Goal: Navigation & Orientation: Find specific page/section

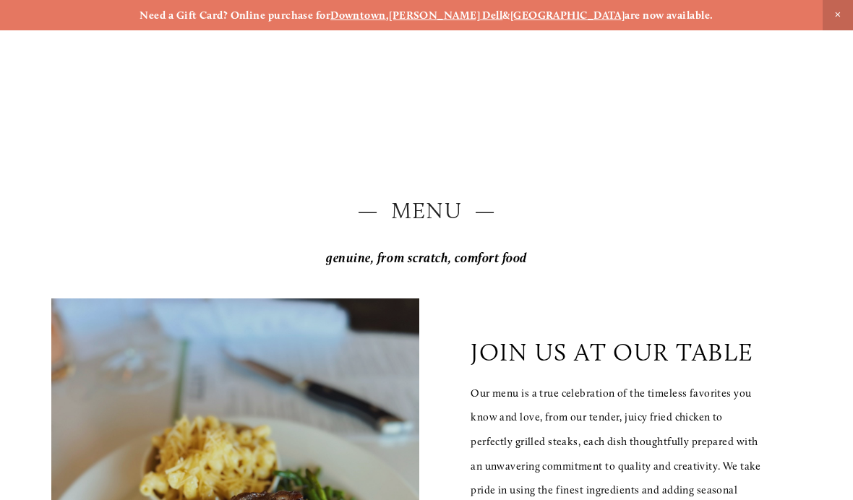
scroll to position [-20, 0]
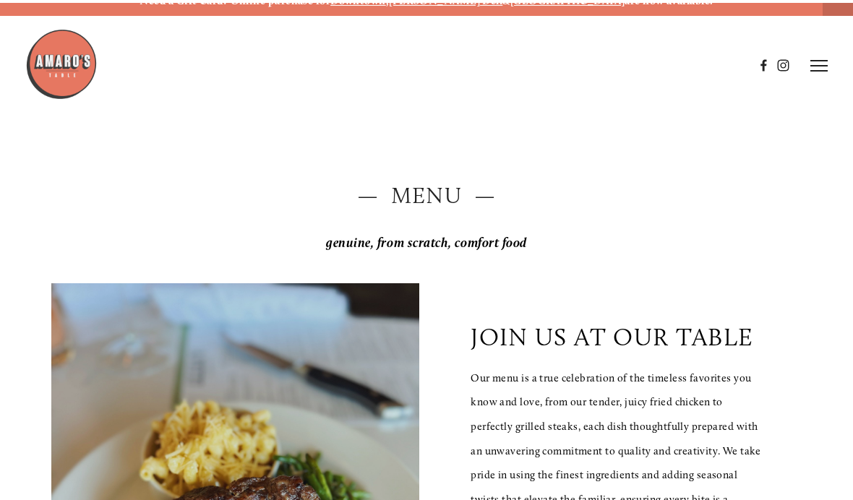
scroll to position [14, 0]
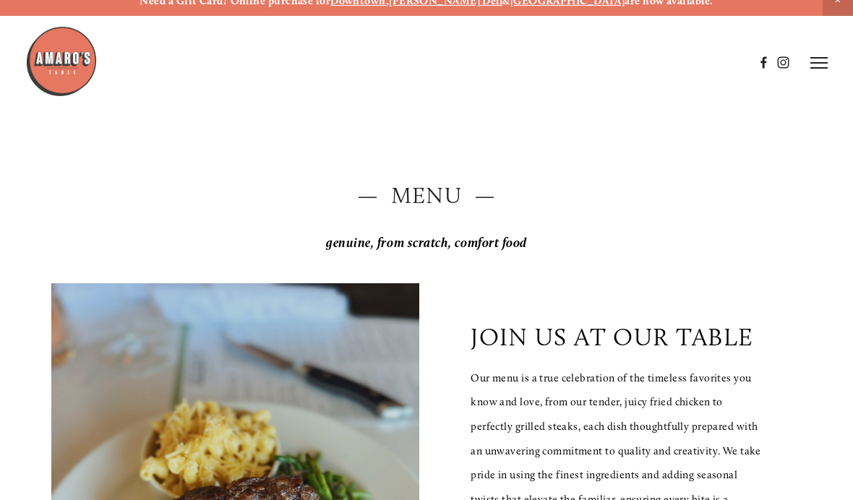
click at [432, 205] on h2 "— Menu —" at bounding box center [426, 196] width 750 height 32
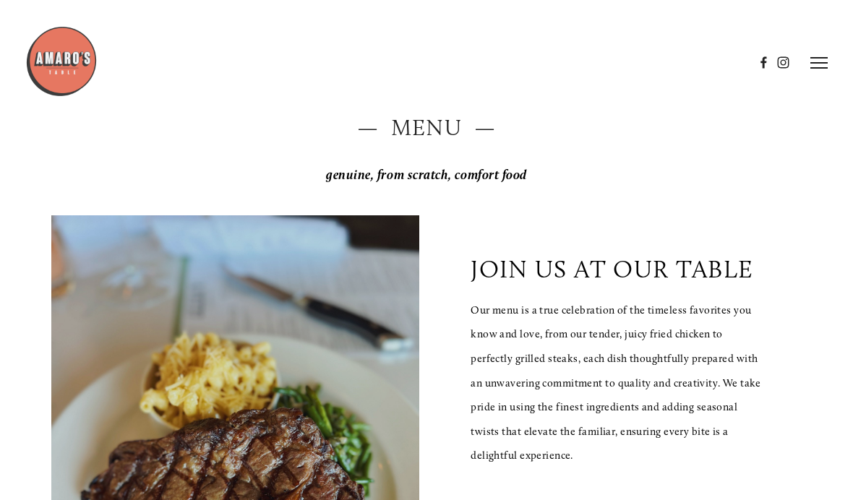
scroll to position [58, 0]
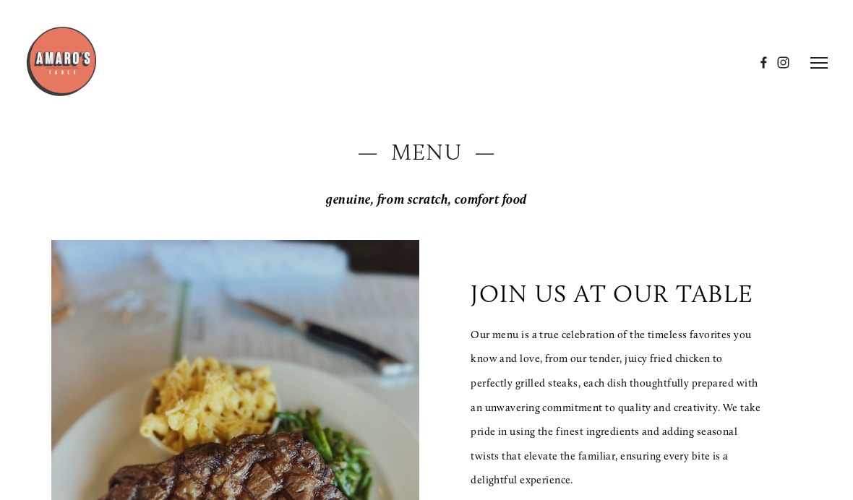
click at [432, 153] on h2 "— Menu —" at bounding box center [426, 153] width 750 height 32
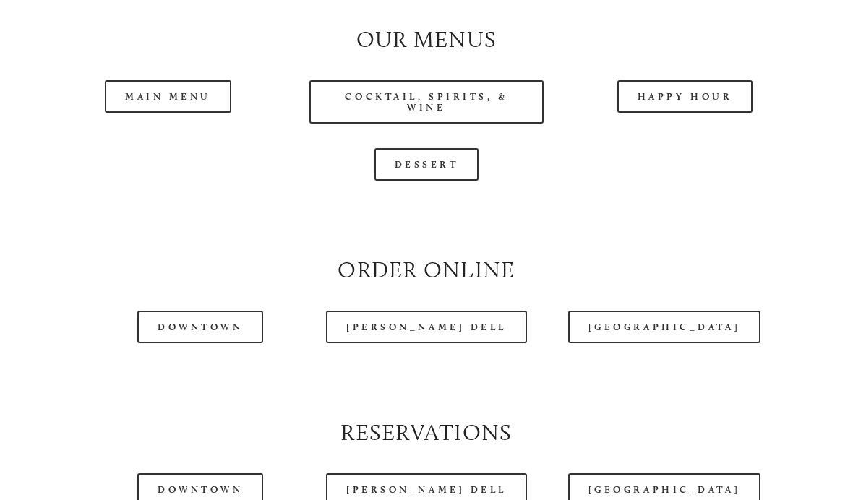
scroll to position [1326, 0]
click at [687, 109] on link "Happy Hour" at bounding box center [685, 96] width 136 height 33
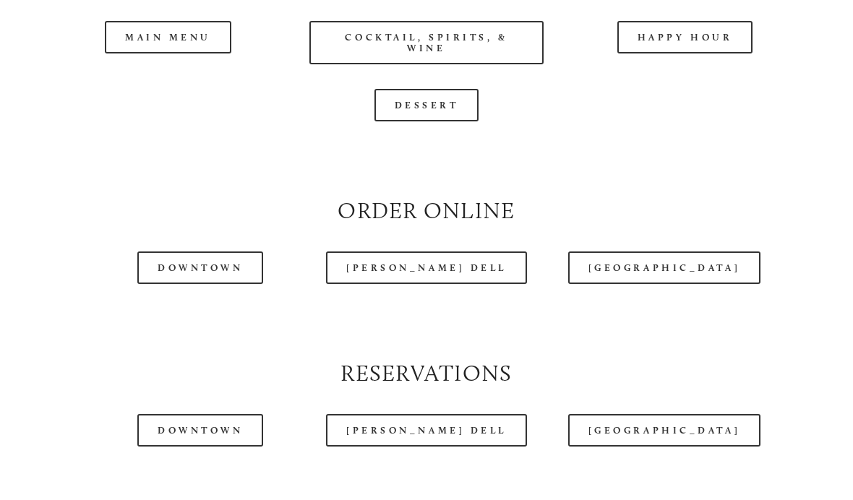
click at [160, 44] on div at bounding box center [389, 26] width 729 height 74
click at [166, 56] on div at bounding box center [389, 26] width 729 height 74
click at [155, 58] on div at bounding box center [389, 26] width 729 height 74
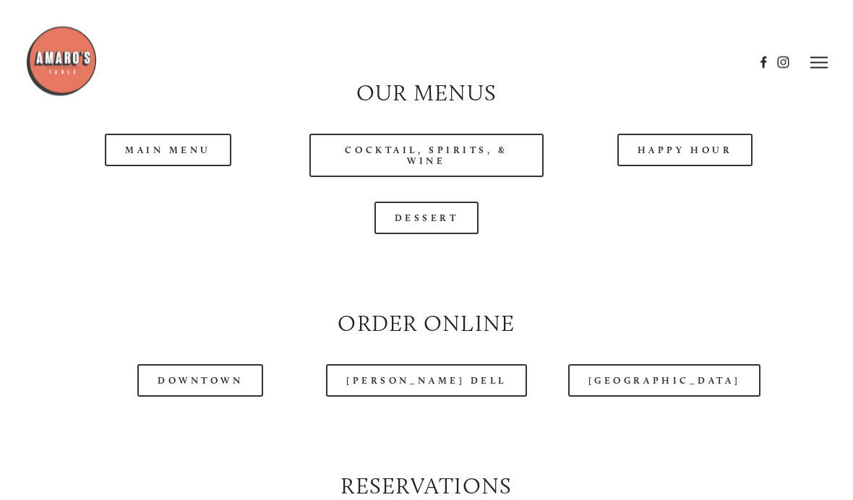
scroll to position [1273, 0]
click at [174, 165] on link "Main Menu" at bounding box center [168, 150] width 126 height 33
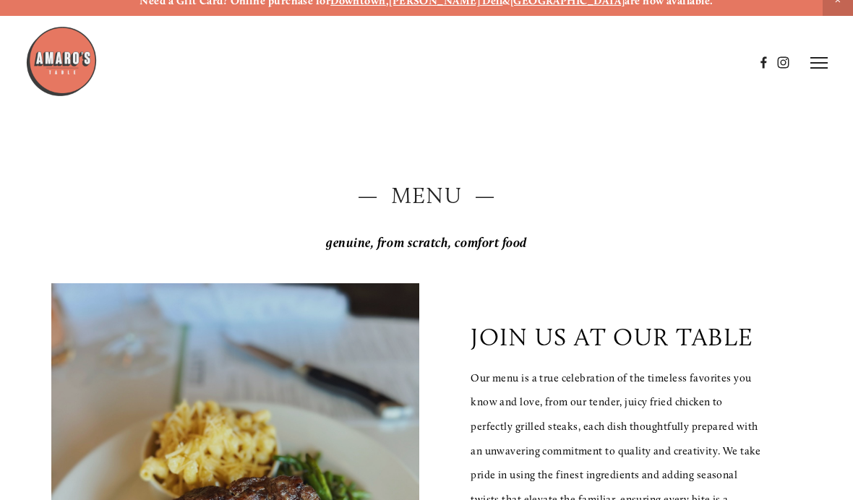
scroll to position [0, 0]
